Goal: Task Accomplishment & Management: Manage account settings

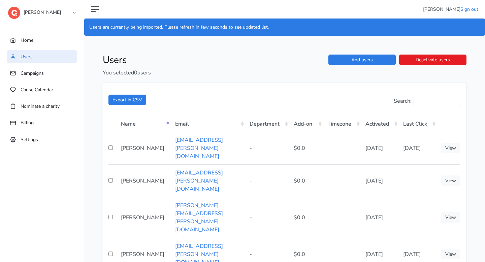
click at [46, 14] on link "[PERSON_NAME]" at bounding box center [41, 11] width 67 height 12
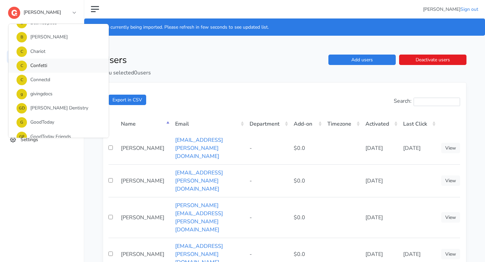
scroll to position [115, 0]
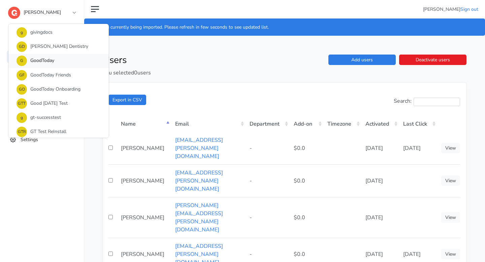
click at [45, 65] on link "G GoodToday" at bounding box center [58, 61] width 100 height 14
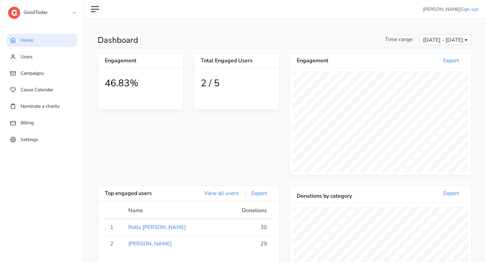
scroll to position [124, 181]
click at [28, 61] on link "Users" at bounding box center [42, 56] width 70 height 13
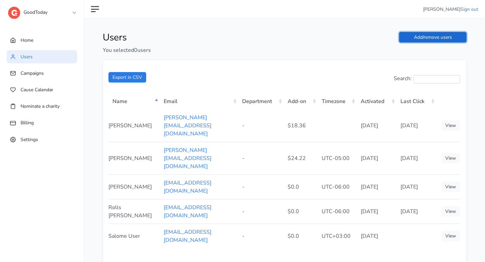
click at [454, 35] on link "Add/remove users" at bounding box center [432, 37] width 67 height 10
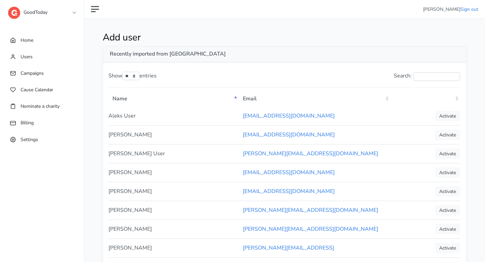
click at [457, 96] on th ": activate to sort column ascending" at bounding box center [425, 98] width 70 height 17
click at [457, 96] on th ": activate to sort column descending" at bounding box center [425, 98] width 70 height 17
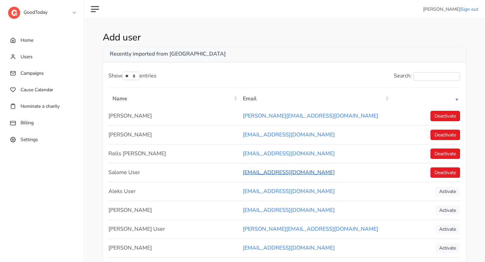
click at [251, 173] on link "[EMAIL_ADDRESS][DOMAIN_NAME]" at bounding box center [289, 172] width 92 height 7
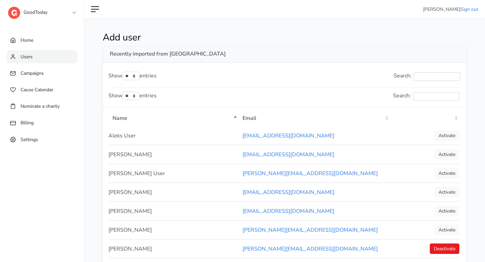
click at [55, 63] on link "Users" at bounding box center [42, 56] width 70 height 13
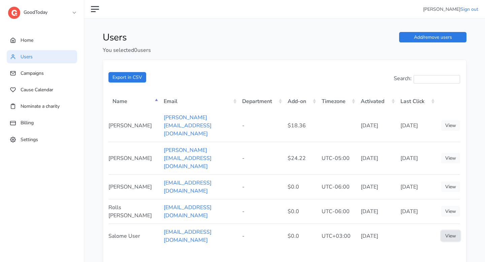
click at [444, 231] on link "View" at bounding box center [450, 236] width 19 height 10
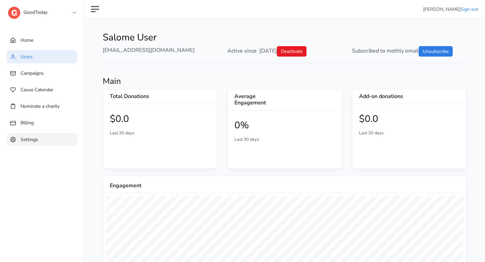
click at [41, 134] on link "Settings" at bounding box center [42, 139] width 70 height 13
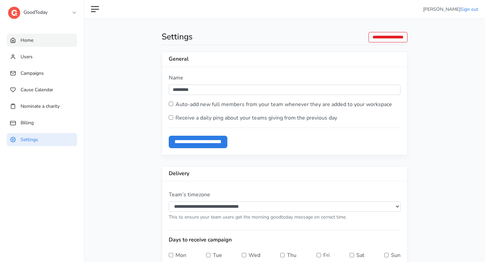
click at [52, 45] on link "Home" at bounding box center [42, 40] width 70 height 13
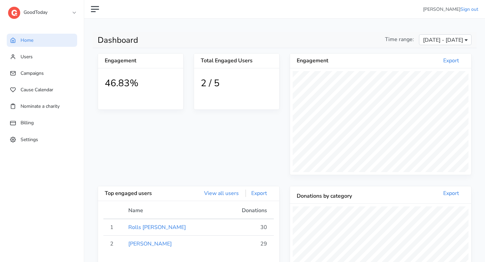
scroll to position [124, 181]
click at [48, 54] on link "Users" at bounding box center [42, 56] width 70 height 13
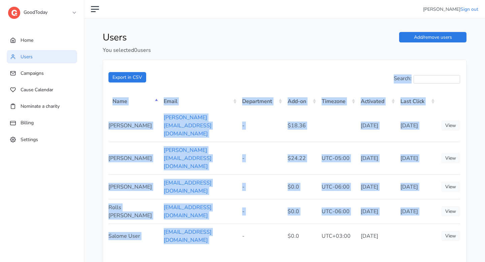
drag, startPoint x: 238, startPoint y: 192, endPoint x: 107, endPoint y: 192, distance: 131.0
click at [107, 192] on div "Export in CSV Search: Name Email Department Add-on Timezone Activated Last Clic…" at bounding box center [284, 185] width 363 height 251
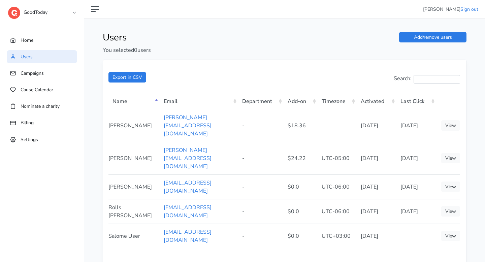
click at [195, 250] on div "Showing 1 to 5 of 5 entries" at bounding box center [283, 264] width 351 height 28
drag, startPoint x: 234, startPoint y: 192, endPoint x: 110, endPoint y: 196, distance: 124.0
click at [110, 224] on tr "Salome User salomegkatunzi@gmail.com - $0.0 UTC+03:00 2025-09-30 View" at bounding box center [283, 236] width 351 height 25
copy tr "Salome User salomegkatunzi@gmail.com"
